Goal: Register for event/course

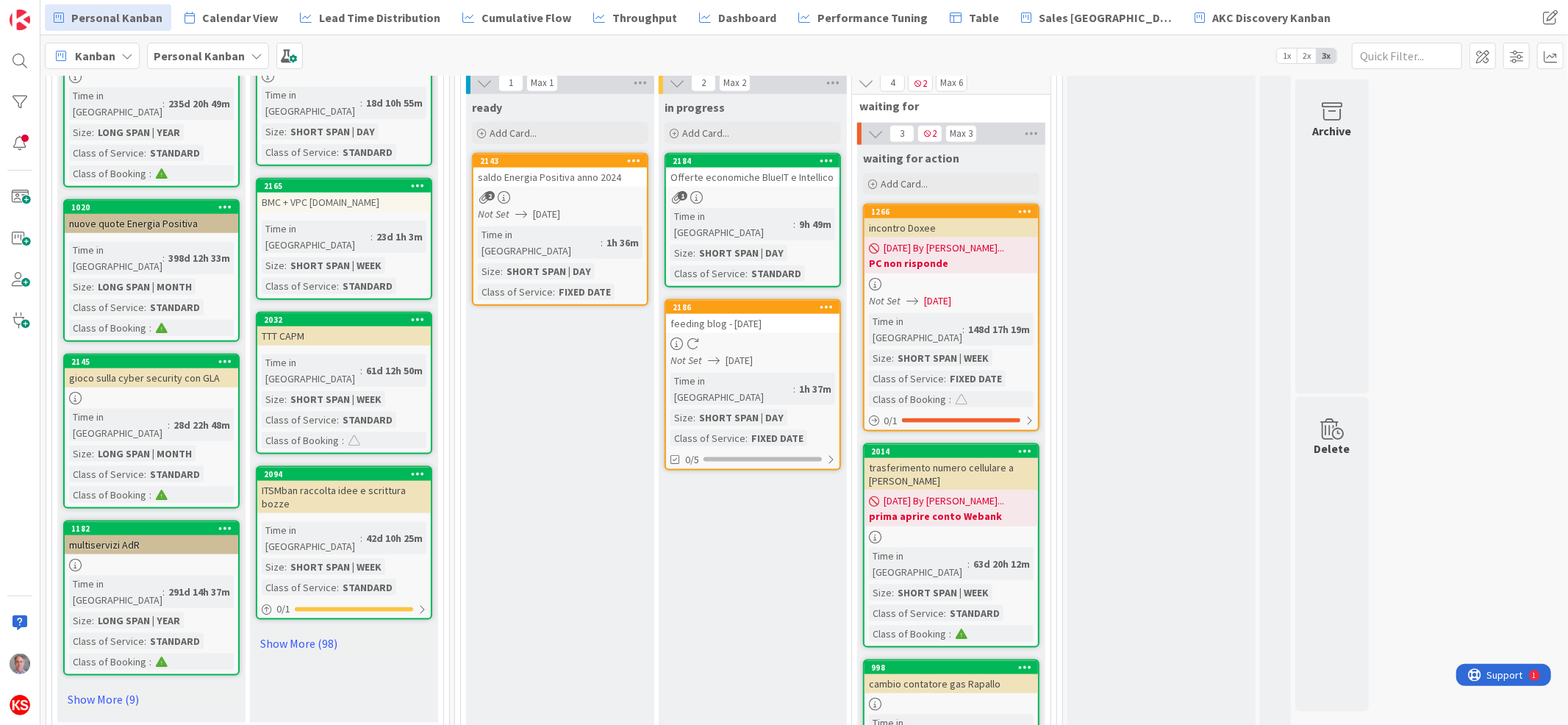
scroll to position [1482, 0]
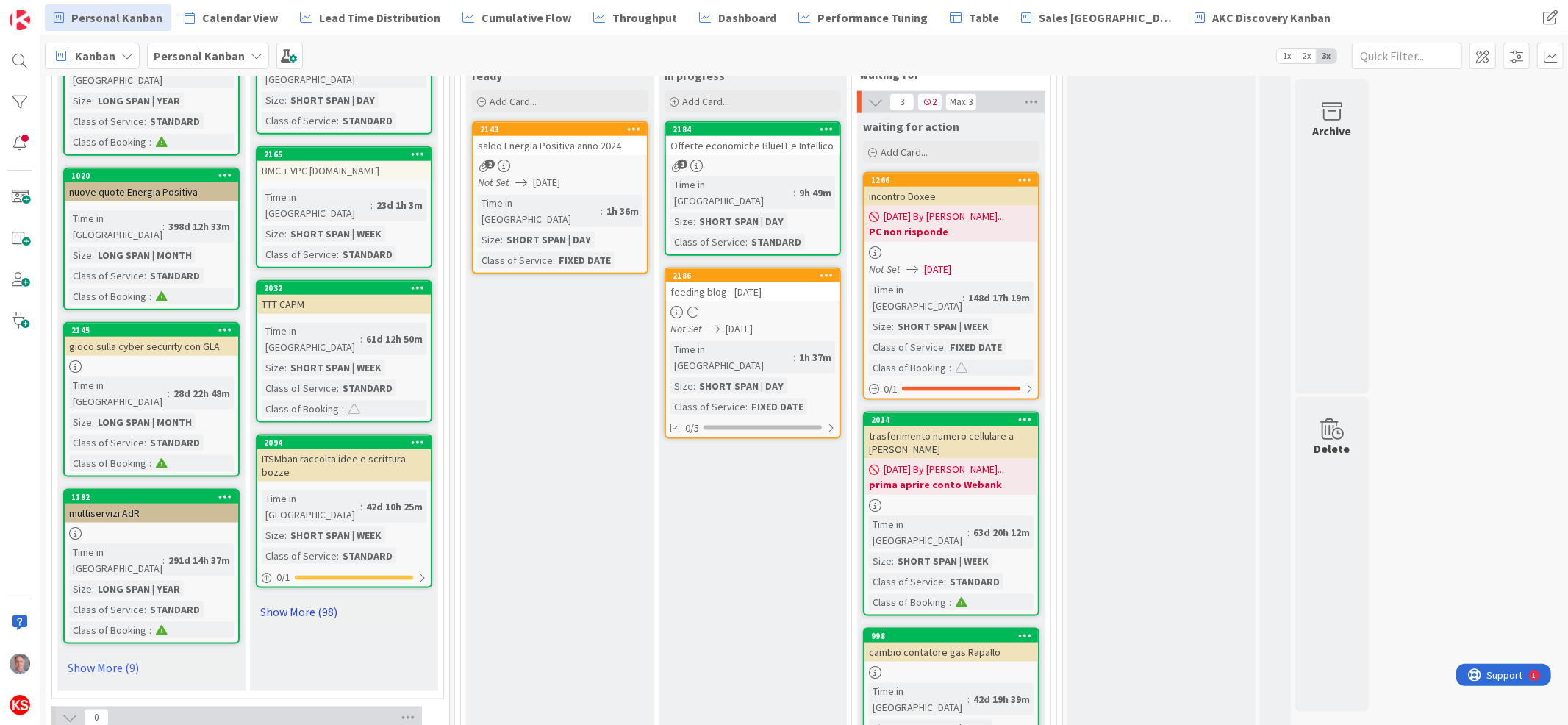
click at [319, 600] on link "Show More (98)" at bounding box center [344, 611] width 177 height 24
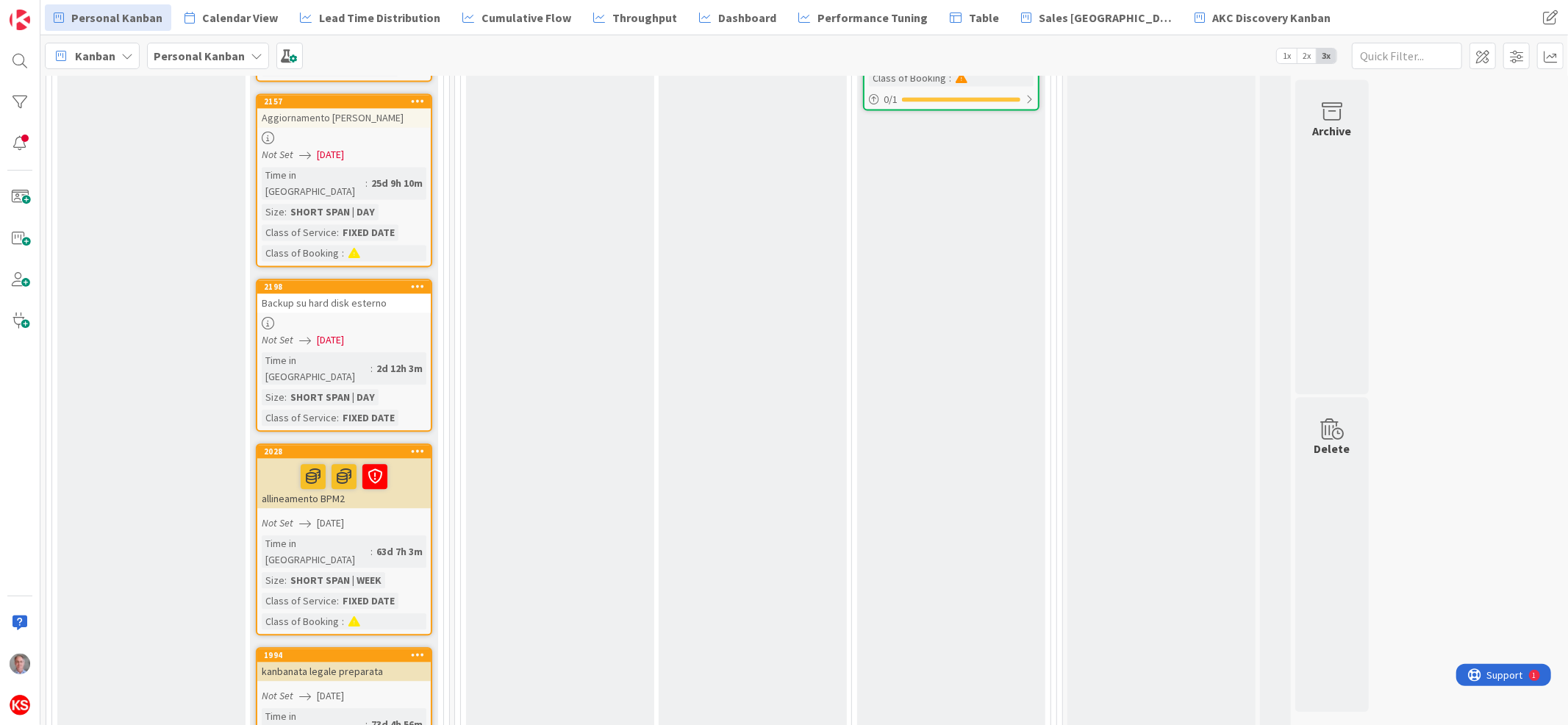
scroll to position [2770, 0]
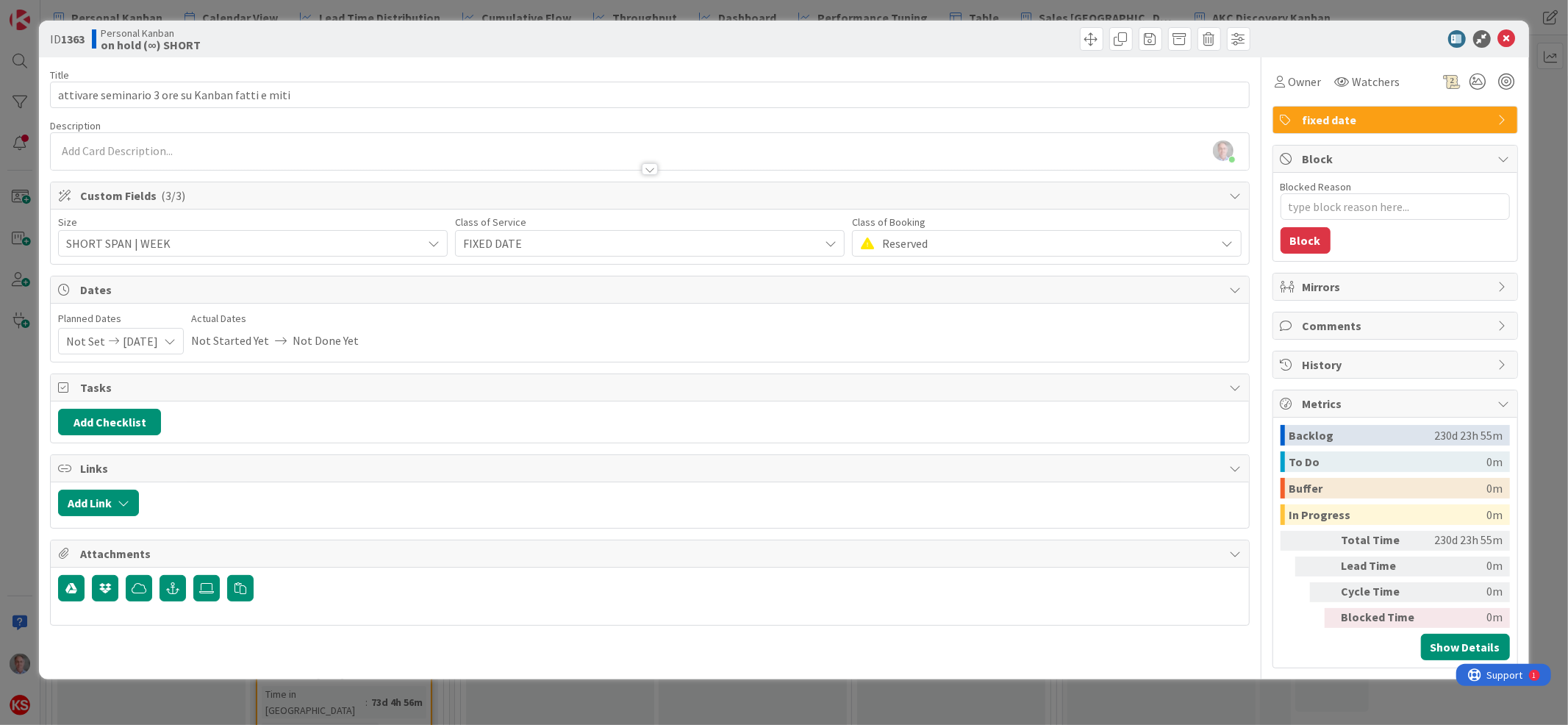
click at [176, 338] on icon at bounding box center [169, 341] width 11 height 11
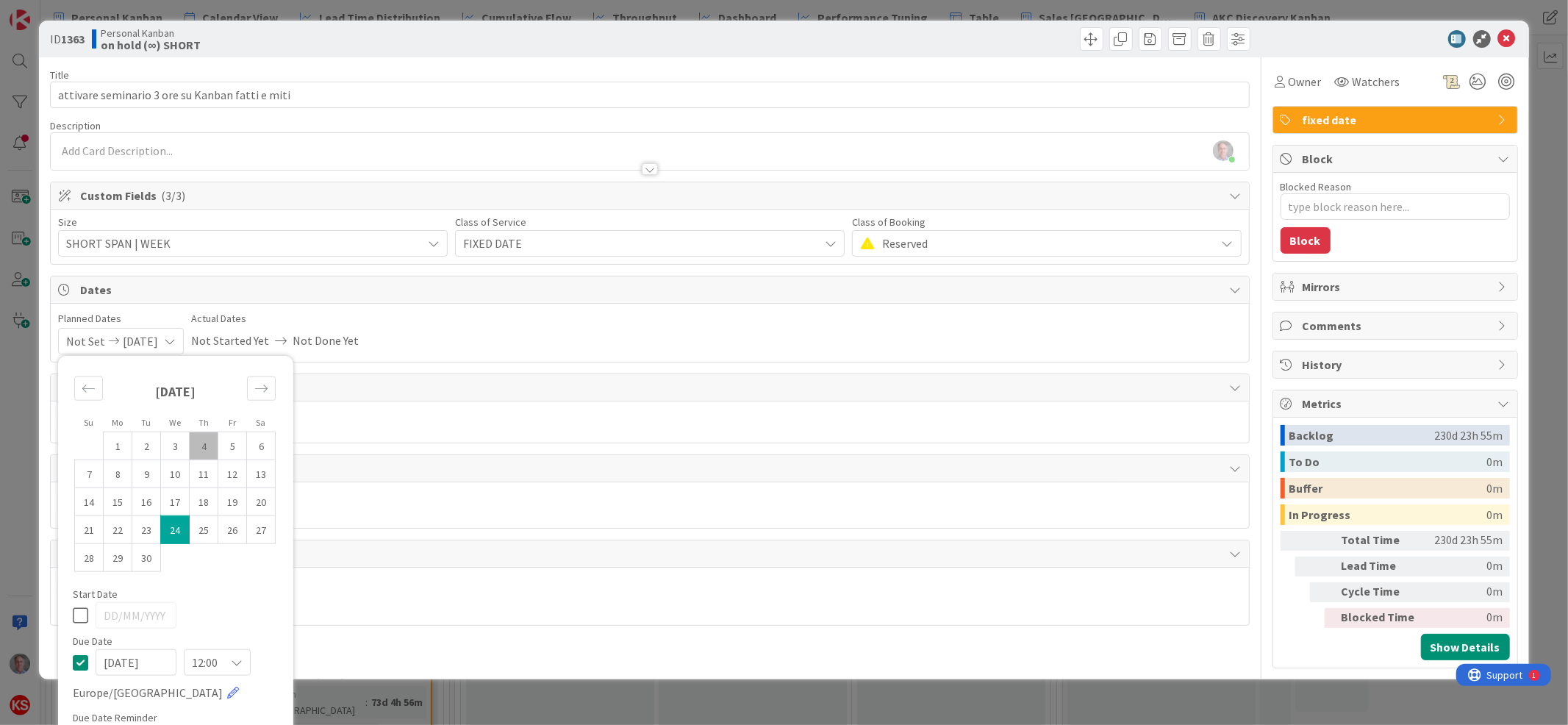
type textarea "x"
click at [256, 387] on icon "Move forward to switch to the next month." at bounding box center [261, 389] width 14 height 14
click at [175, 497] on td "15" at bounding box center [175, 502] width 29 height 28
type input "[DATE]"
type textarea "x"
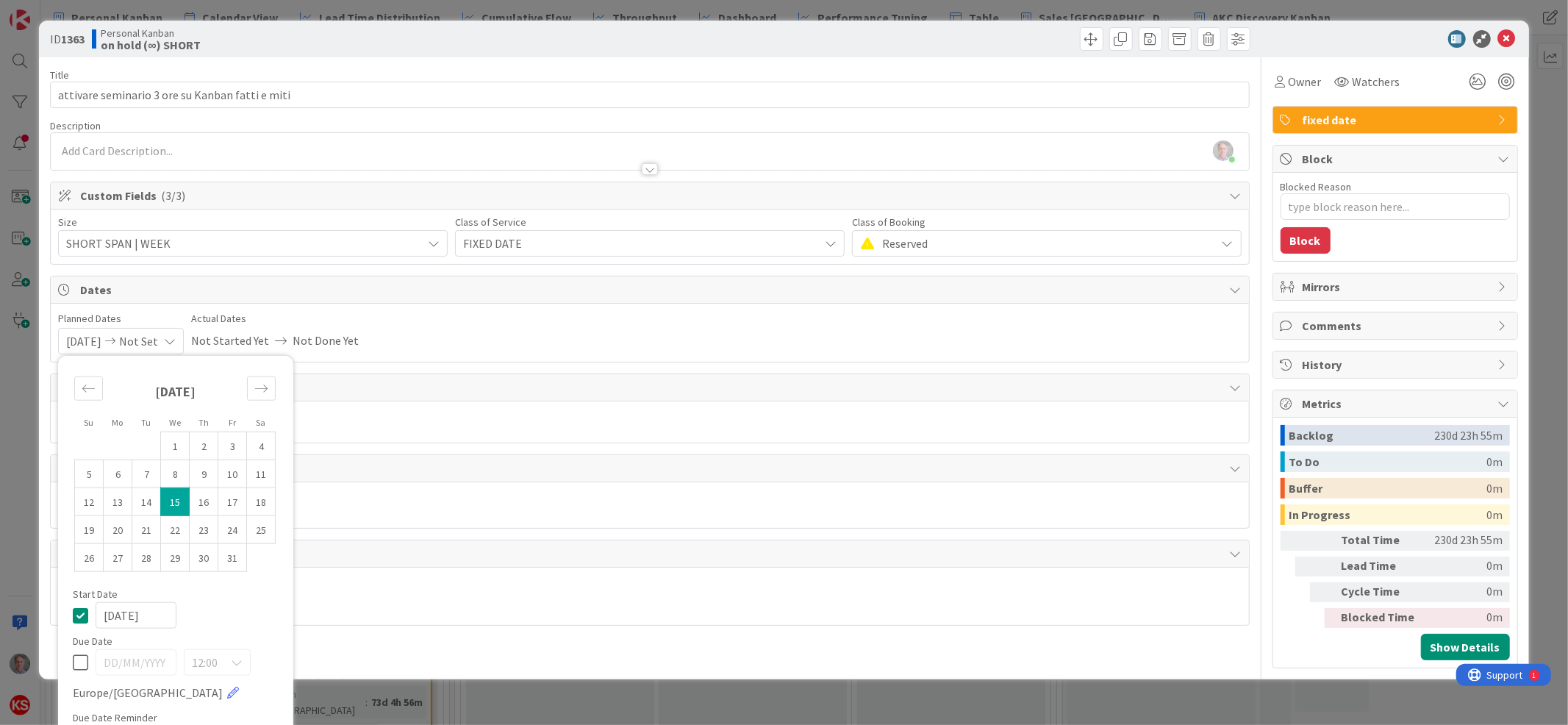
click at [83, 619] on icon at bounding box center [81, 615] width 16 height 18
click at [86, 658] on icon at bounding box center [81, 662] width 16 height 18
type textarea "x"
type input "[DATE]"
type textarea "x"
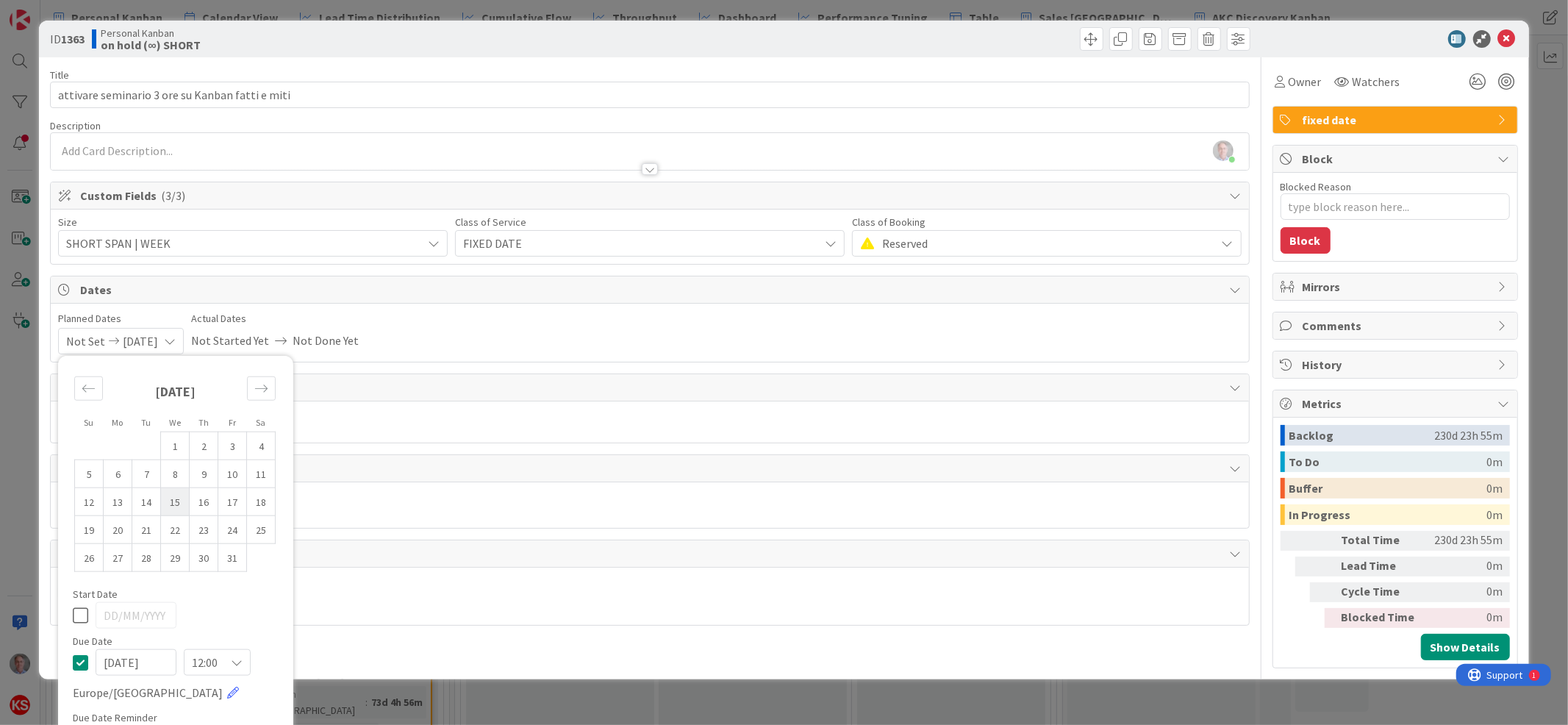
click at [182, 506] on td "15" at bounding box center [175, 502] width 29 height 28
type input "[DATE]"
type textarea "x"
click at [234, 664] on icon at bounding box center [236, 663] width 11 height 11
click at [234, 664] on icon at bounding box center [237, 663] width 11 height 11
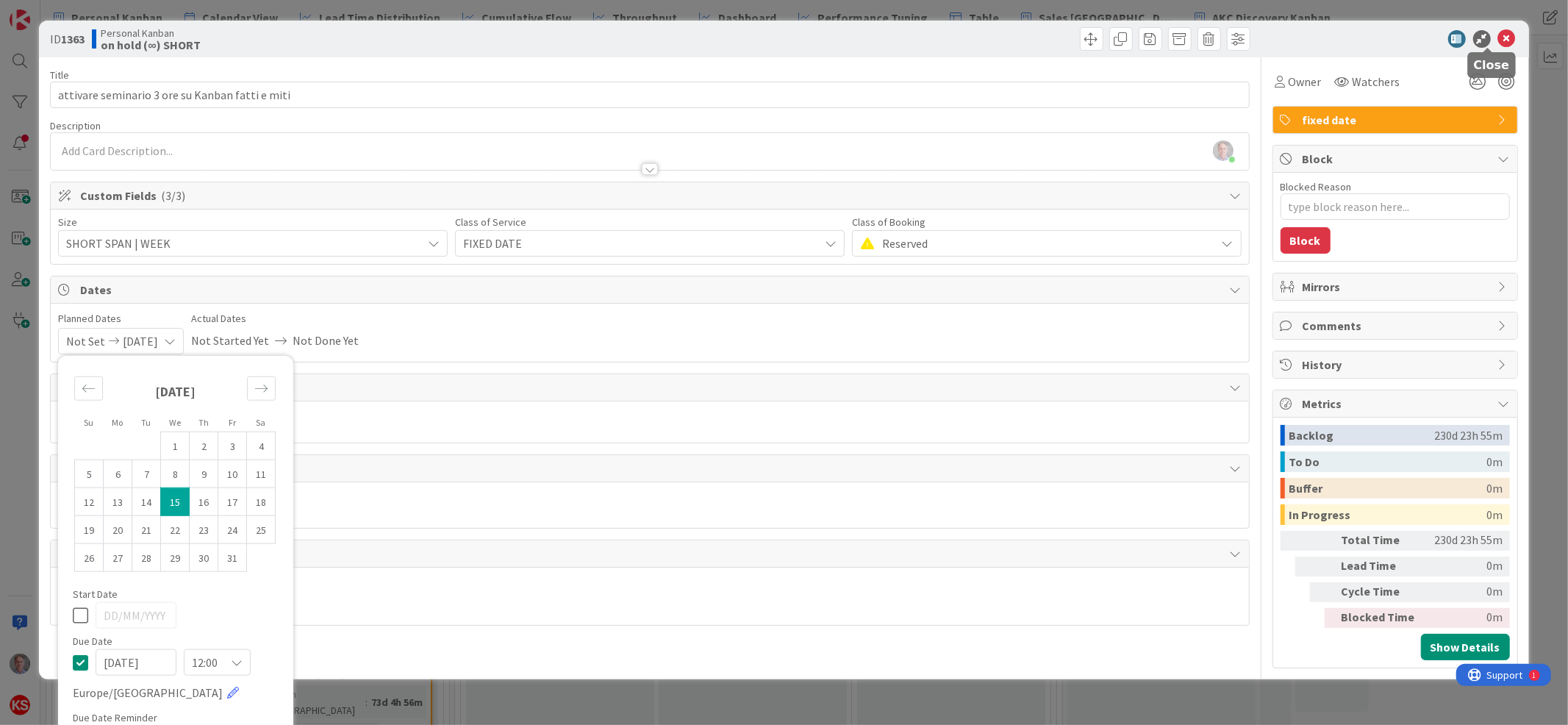
click at [1499, 40] on icon at bounding box center [1507, 39] width 18 height 18
